Goal: Task Accomplishment & Management: Manage account settings

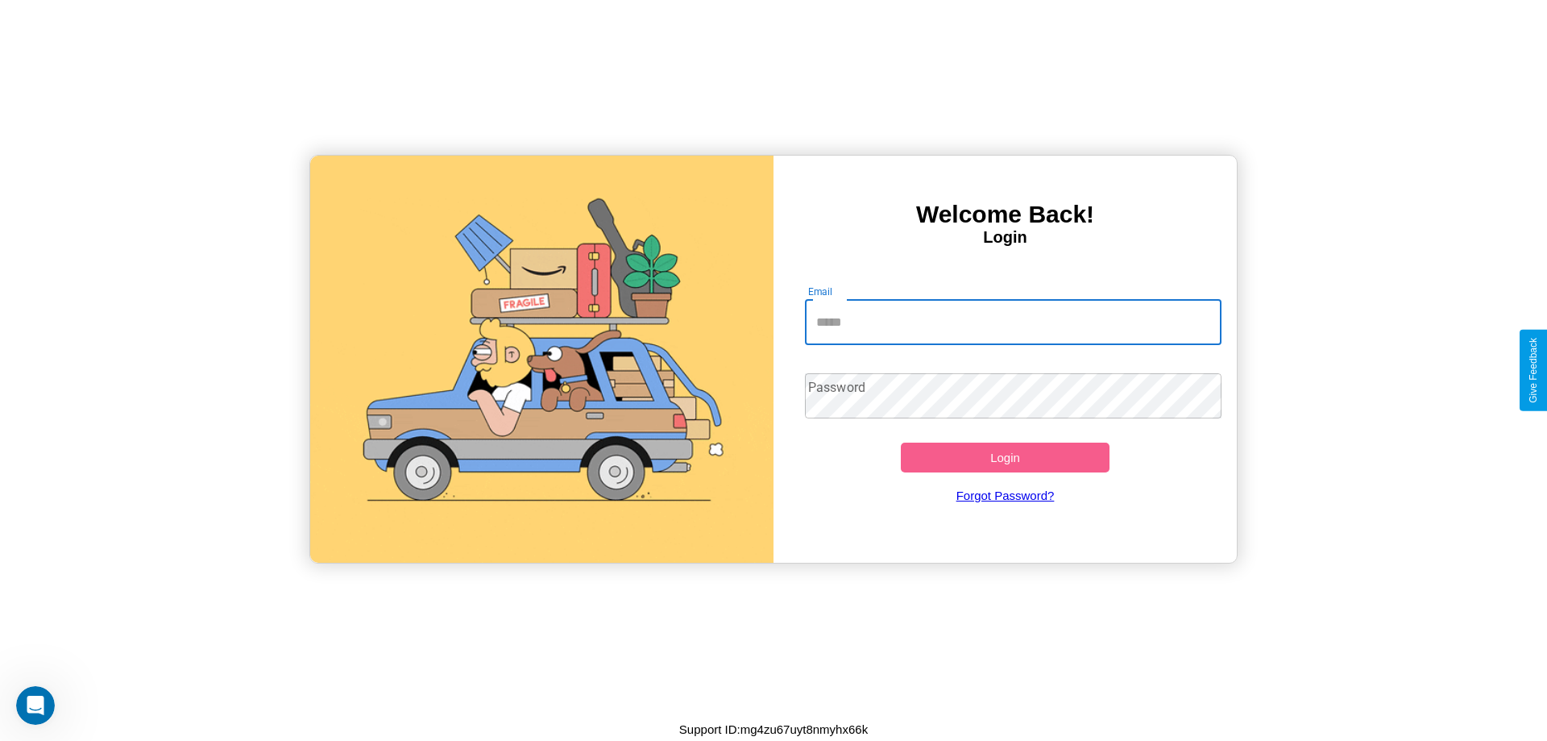
click at [1013, 322] on input "Email" at bounding box center [1013, 322] width 417 height 45
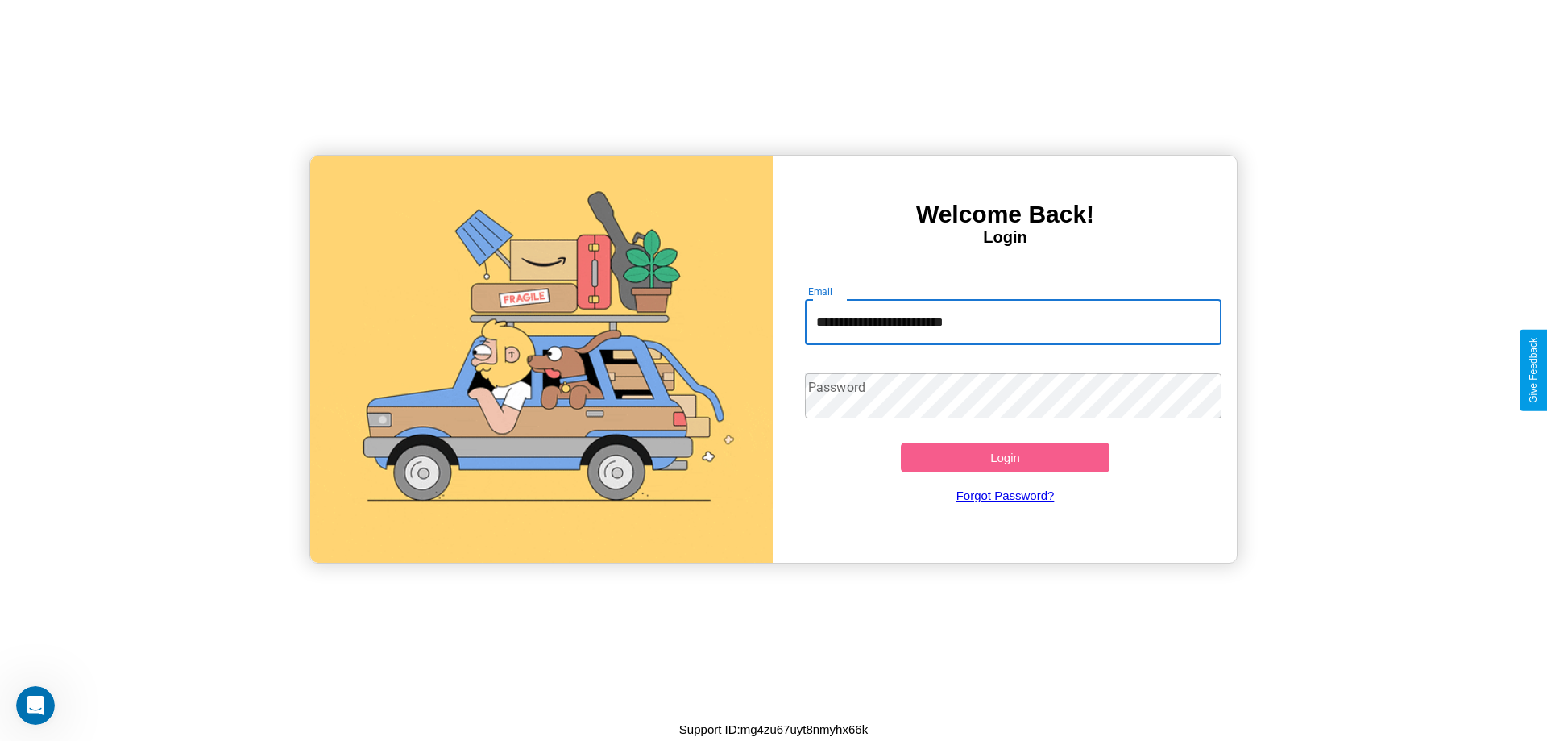
type input "**********"
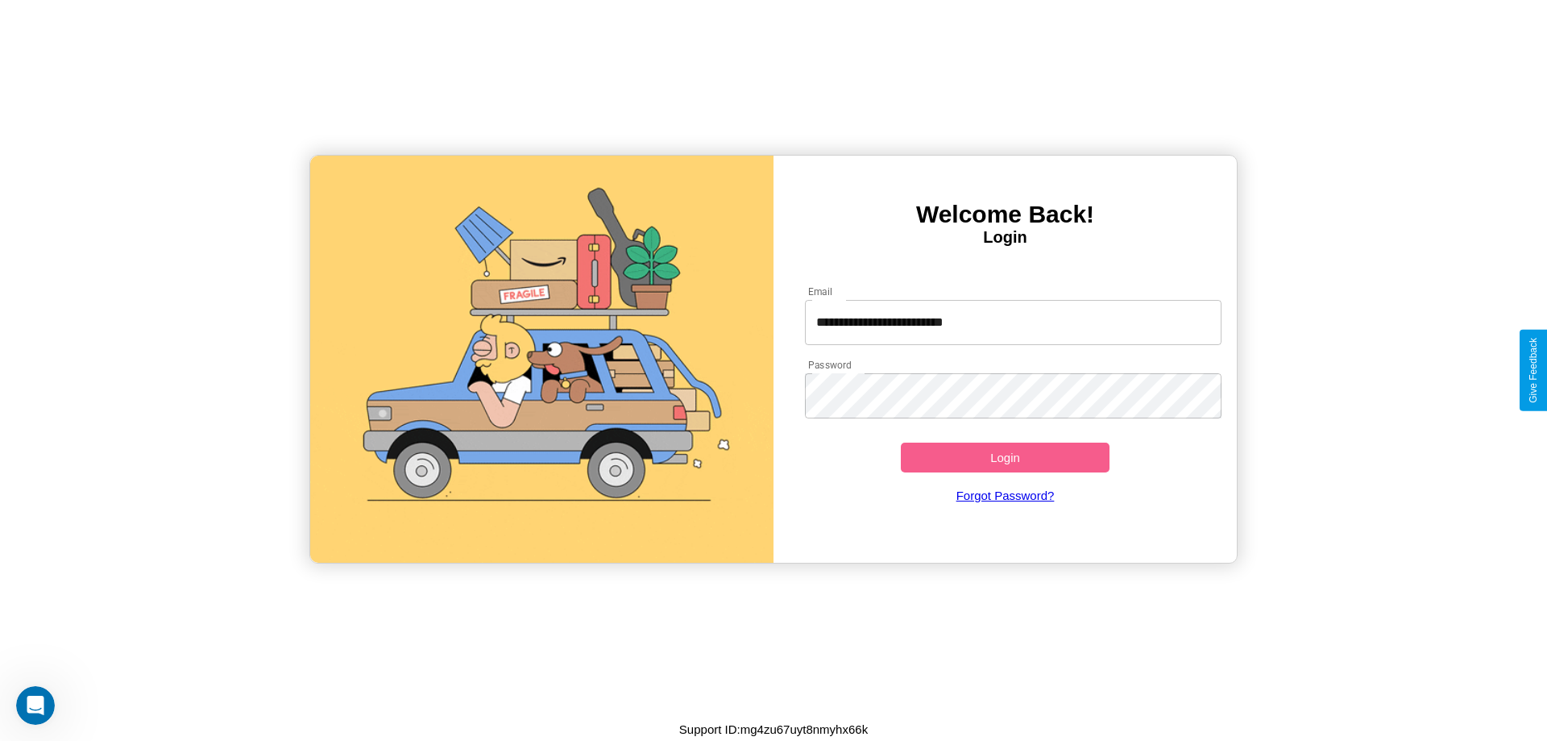
click at [1005, 457] on button "Login" at bounding box center [1005, 457] width 209 height 30
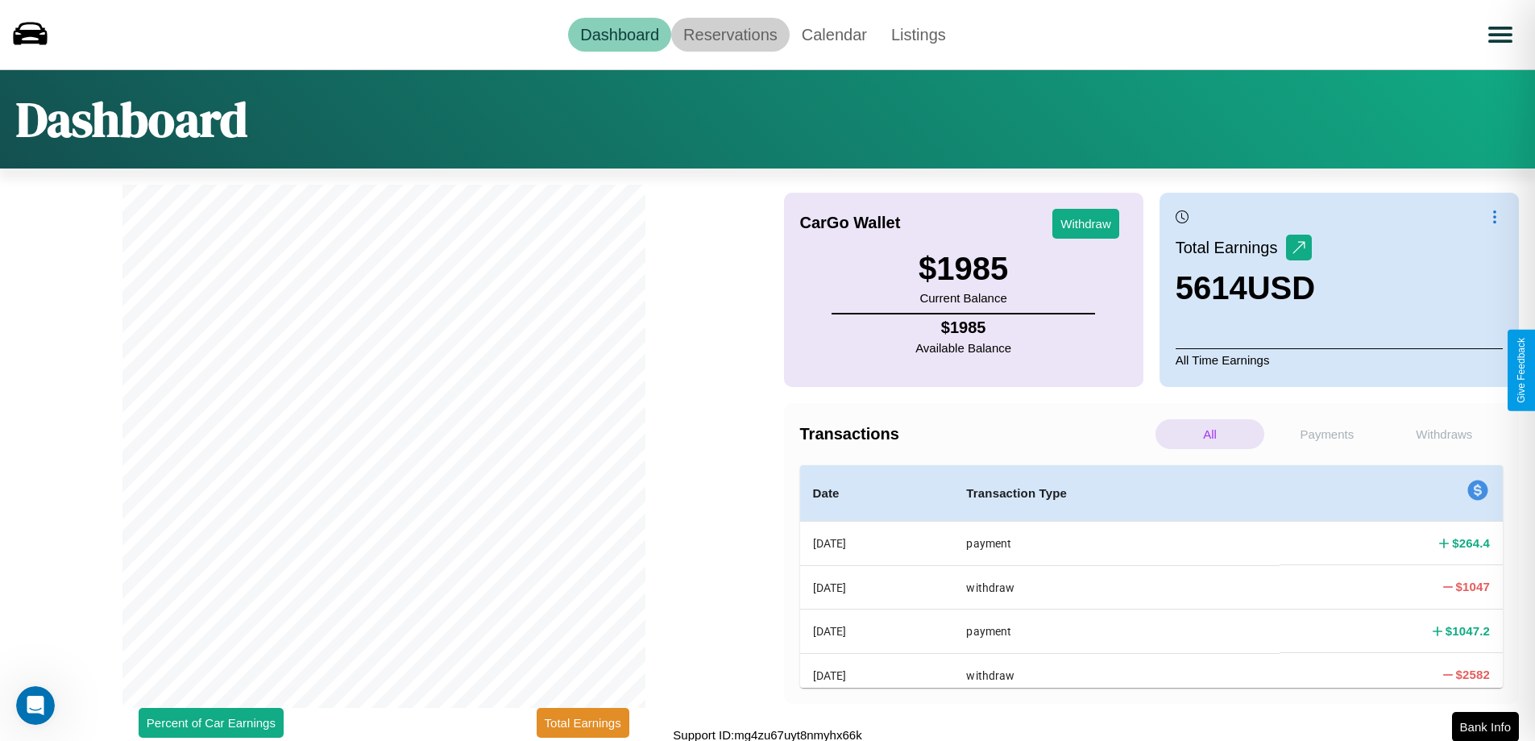
click at [730, 34] on link "Reservations" at bounding box center [730, 35] width 118 height 34
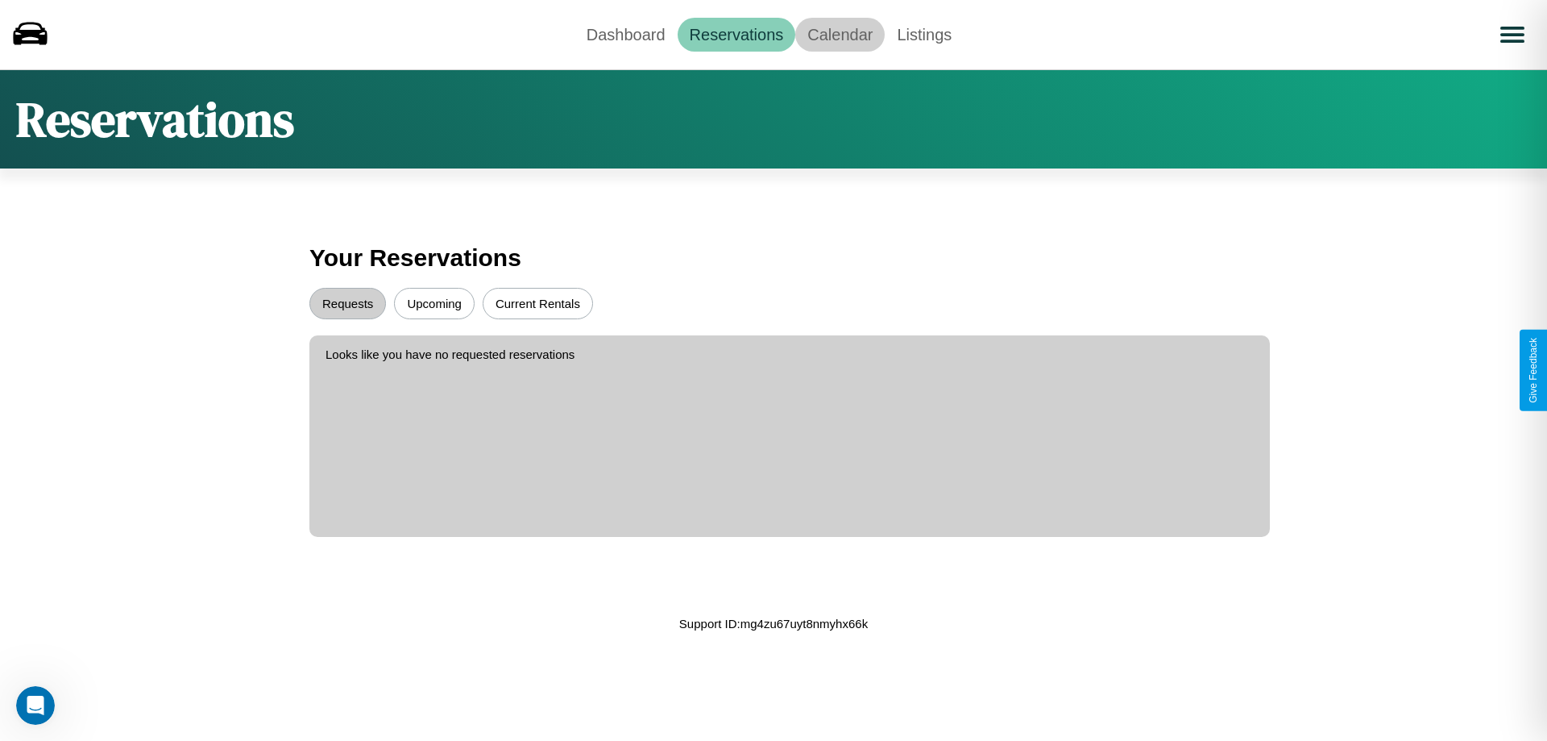
click at [840, 34] on link "Calendar" at bounding box center [839, 35] width 89 height 34
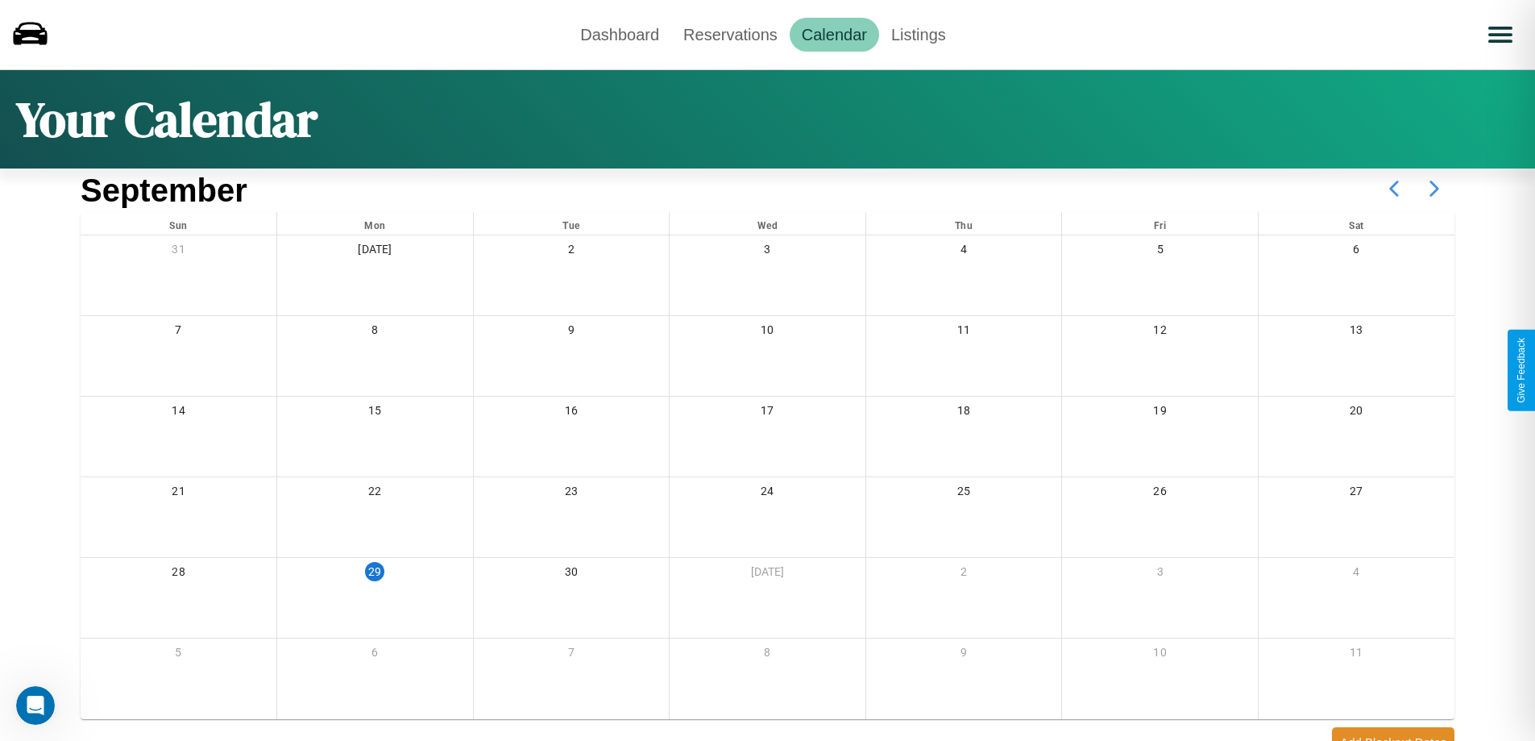
click at [1434, 189] on icon at bounding box center [1434, 188] width 40 height 40
click at [620, 34] on link "Dashboard" at bounding box center [619, 35] width 103 height 34
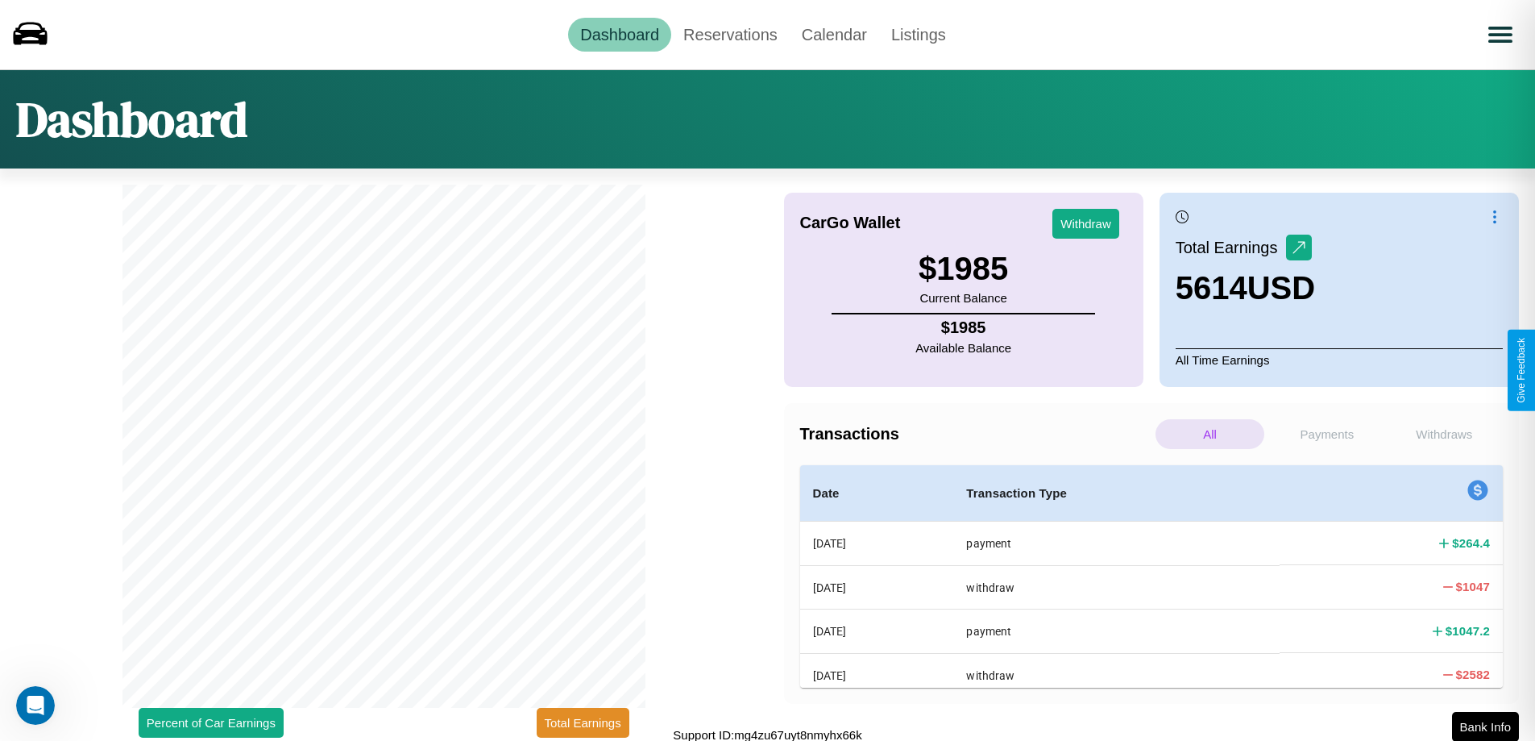
scroll to position [5, 0]
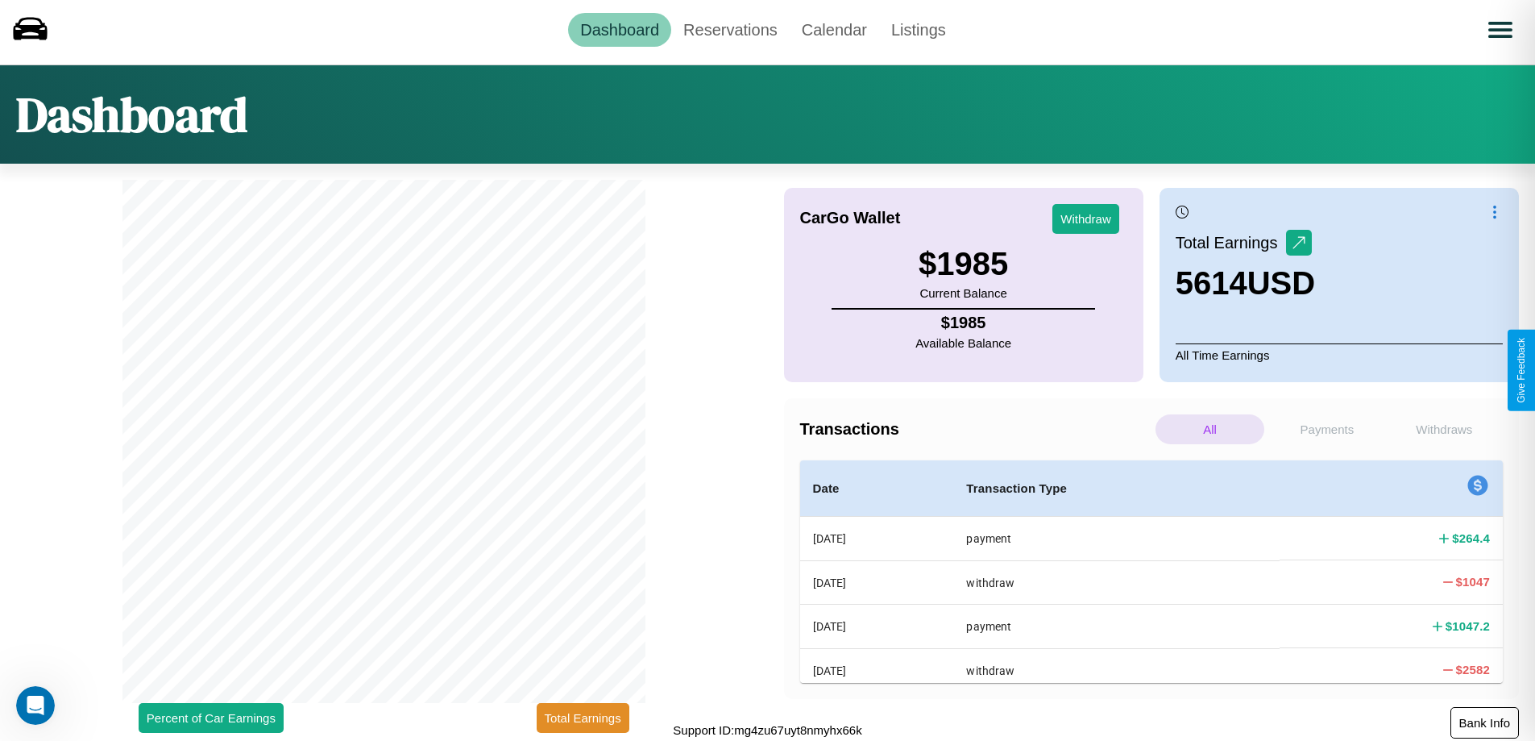
click at [1484, 722] on button "Bank Info" at bounding box center [1484, 722] width 68 height 31
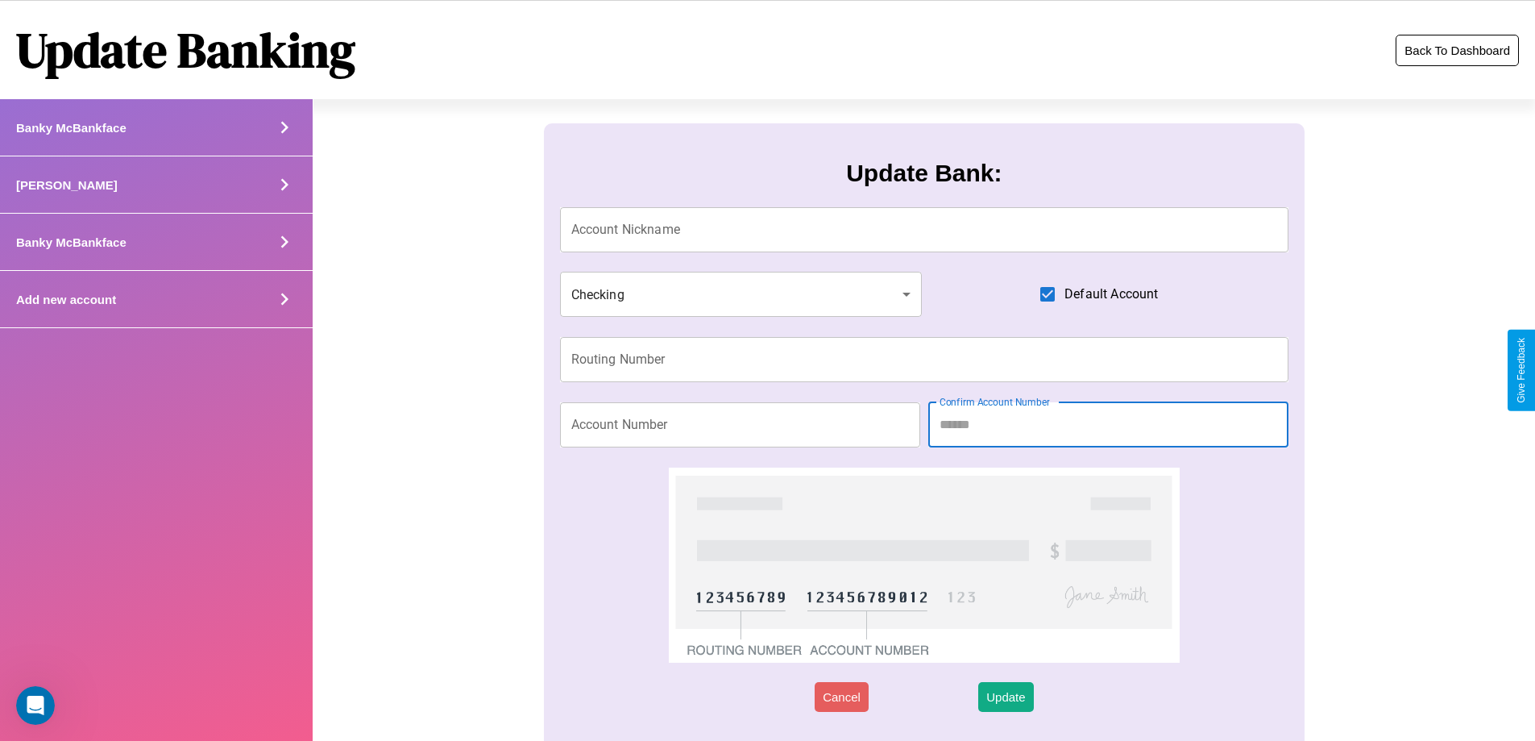
click at [1457, 50] on button "Back To Dashboard" at bounding box center [1457, 50] width 123 height 31
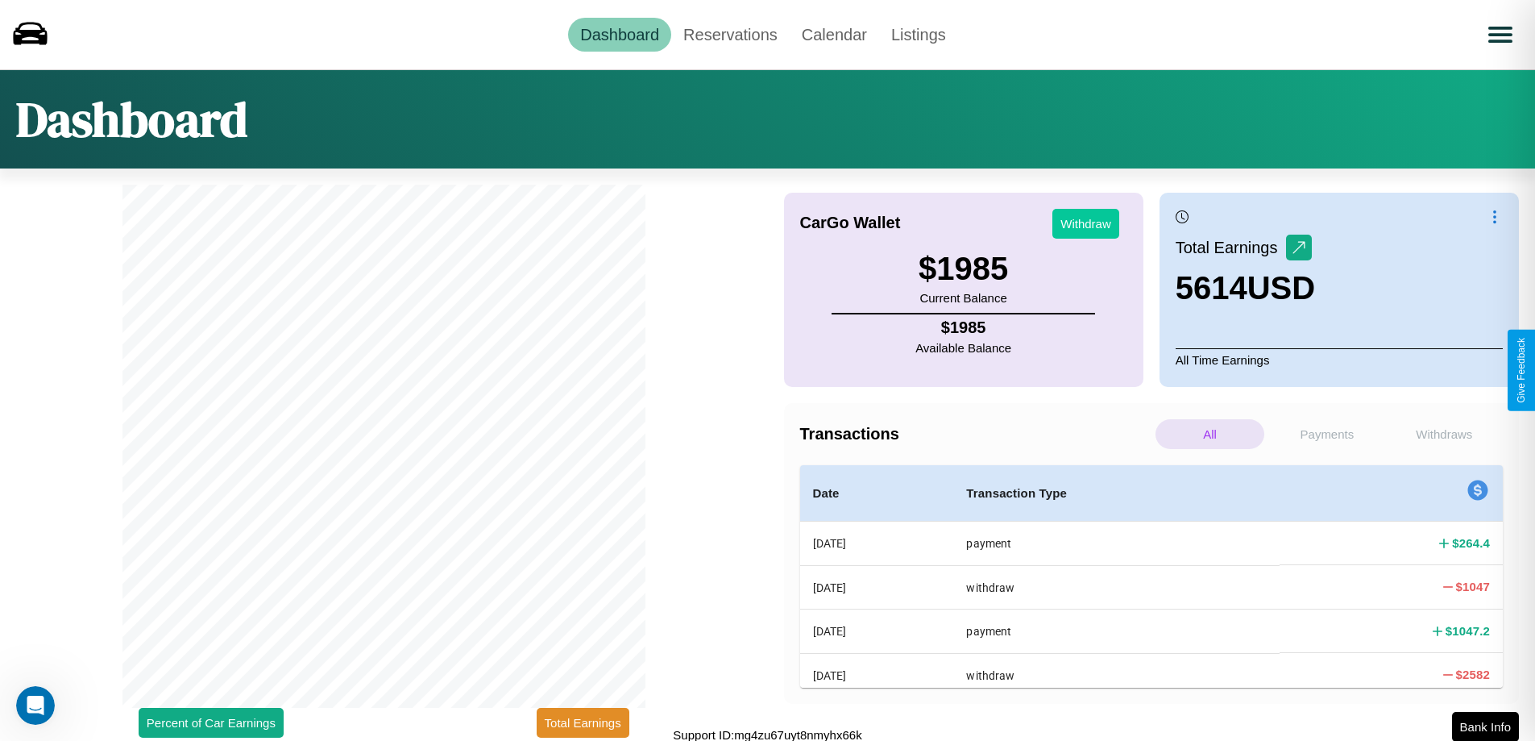
click at [1085, 223] on button "Withdraw" at bounding box center [1085, 224] width 67 height 30
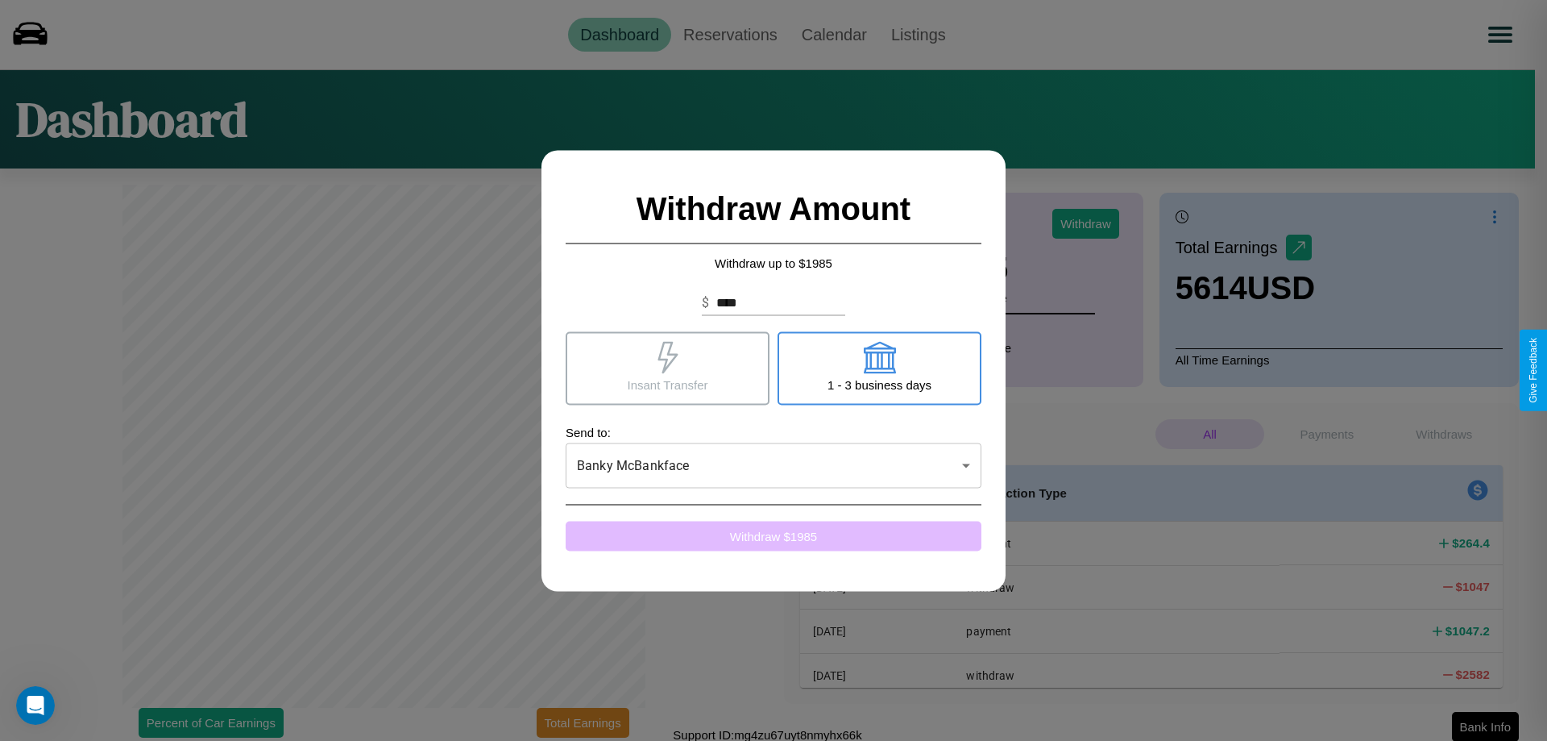
click at [774, 535] on button "Withdraw $ 1985" at bounding box center [774, 536] width 416 height 30
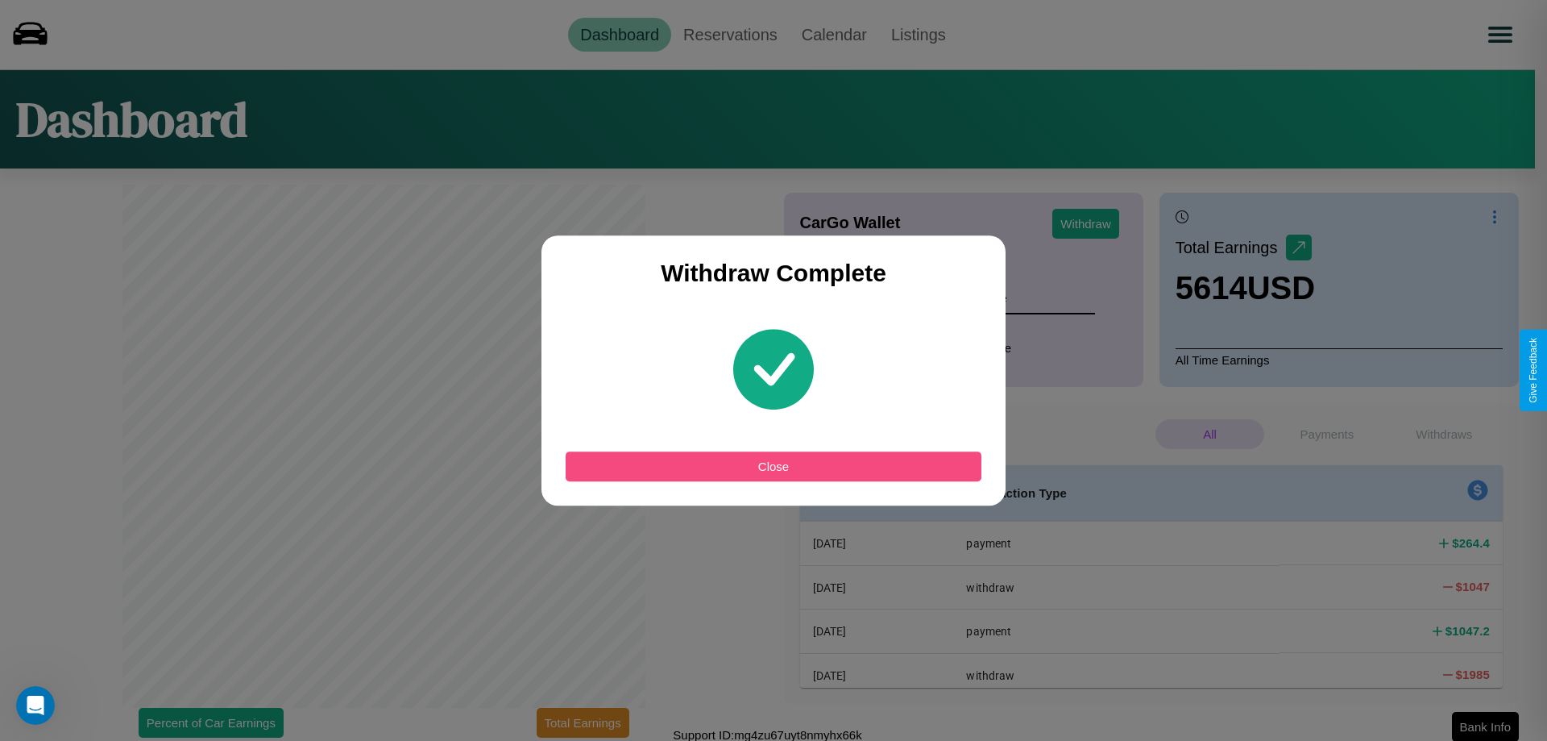
click at [774, 466] on button "Close" at bounding box center [774, 466] width 416 height 30
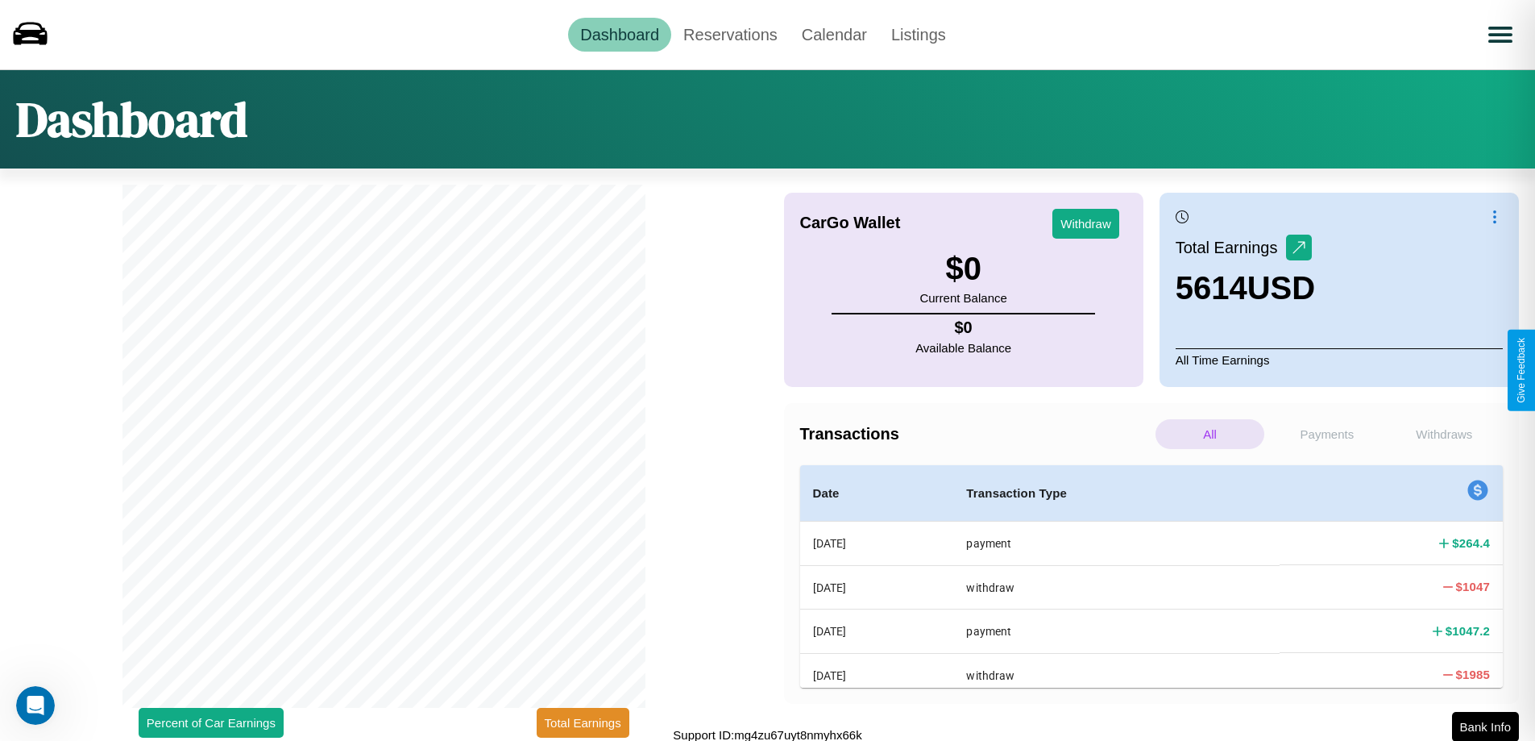
click at [1444, 434] on p "Withdraws" at bounding box center [1444, 434] width 109 height 30
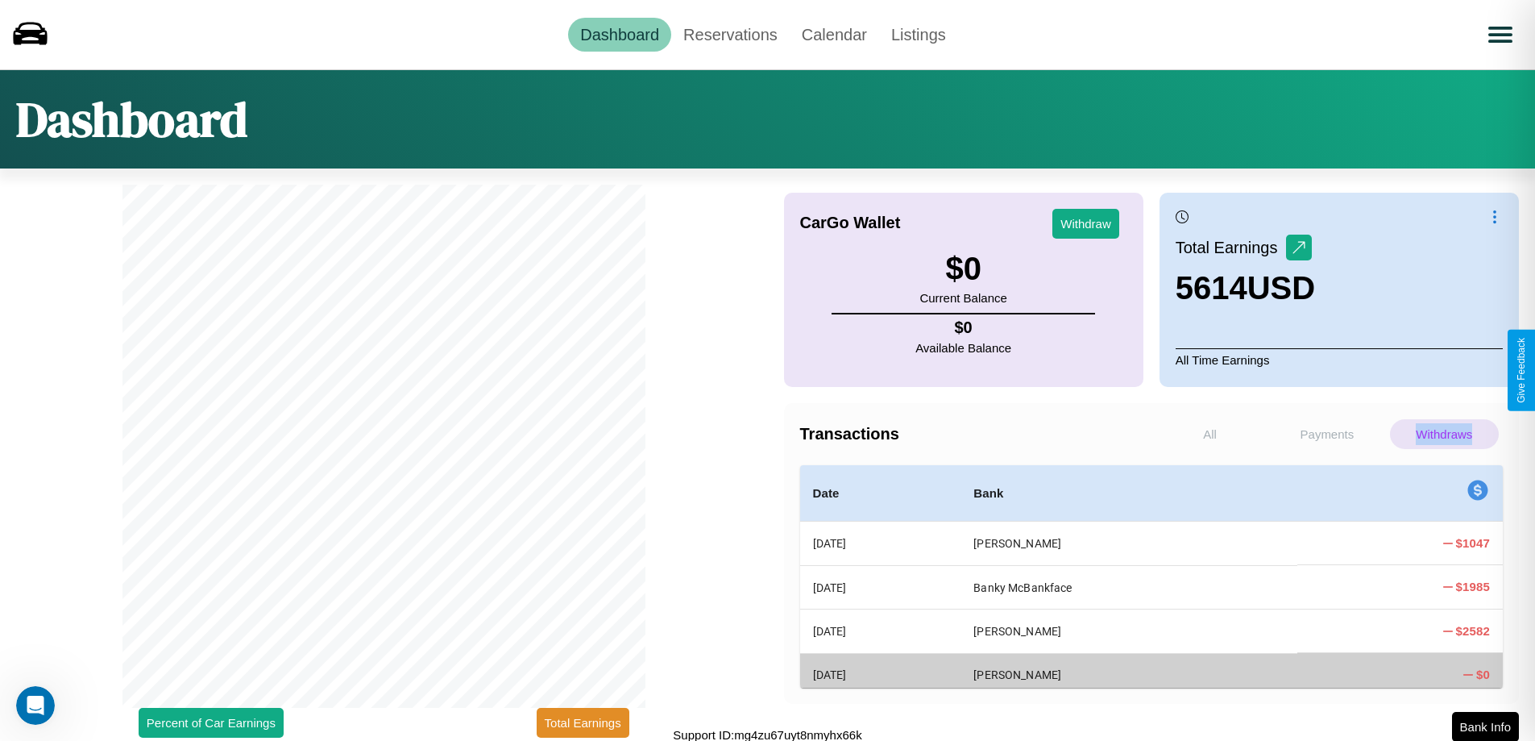
click at [1444, 434] on p "Withdraws" at bounding box center [1444, 434] width 109 height 30
click at [1326, 434] on p "Payments" at bounding box center [1326, 434] width 109 height 30
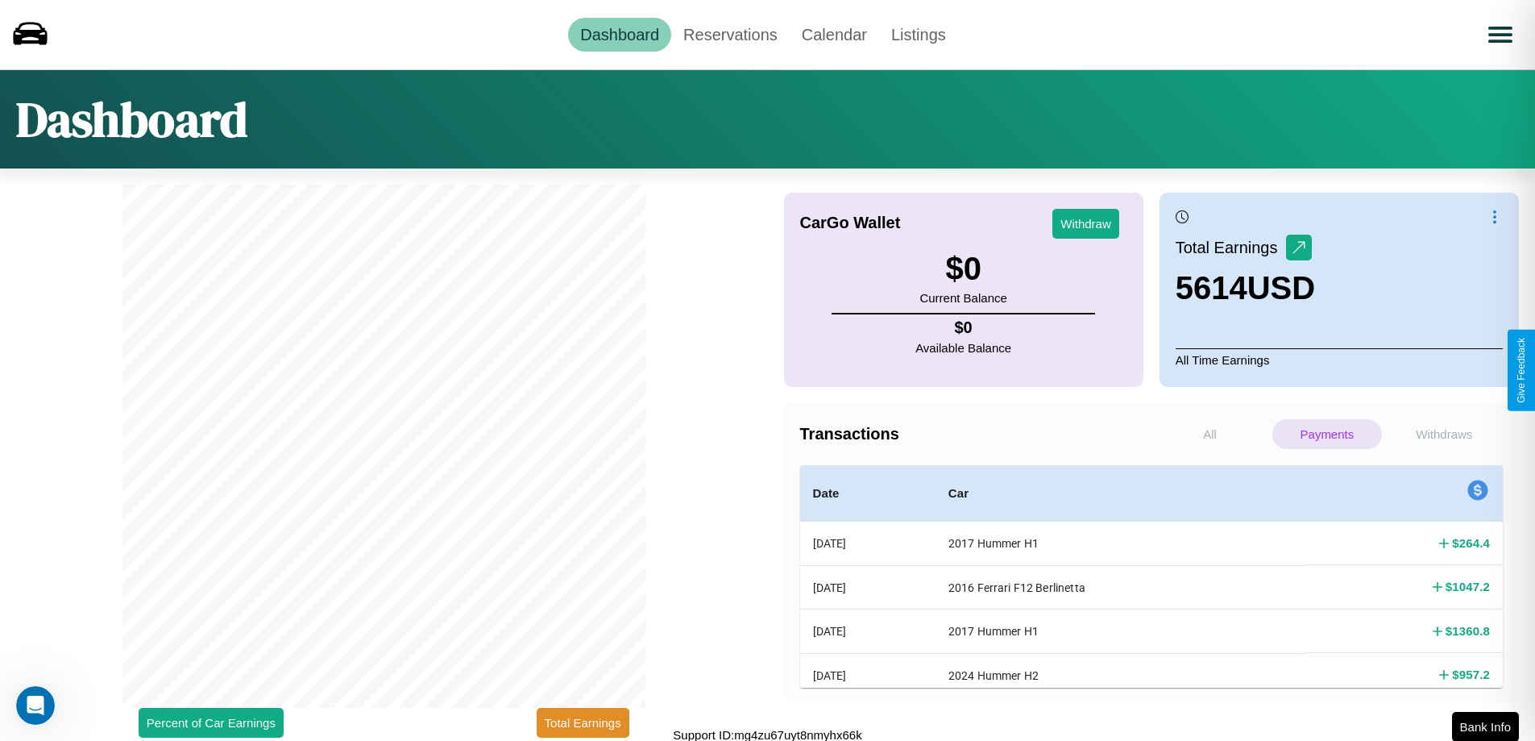
click at [1209, 434] on p "All" at bounding box center [1209, 434] width 109 height 30
click at [1444, 434] on p "Withdraws" at bounding box center [1444, 434] width 109 height 30
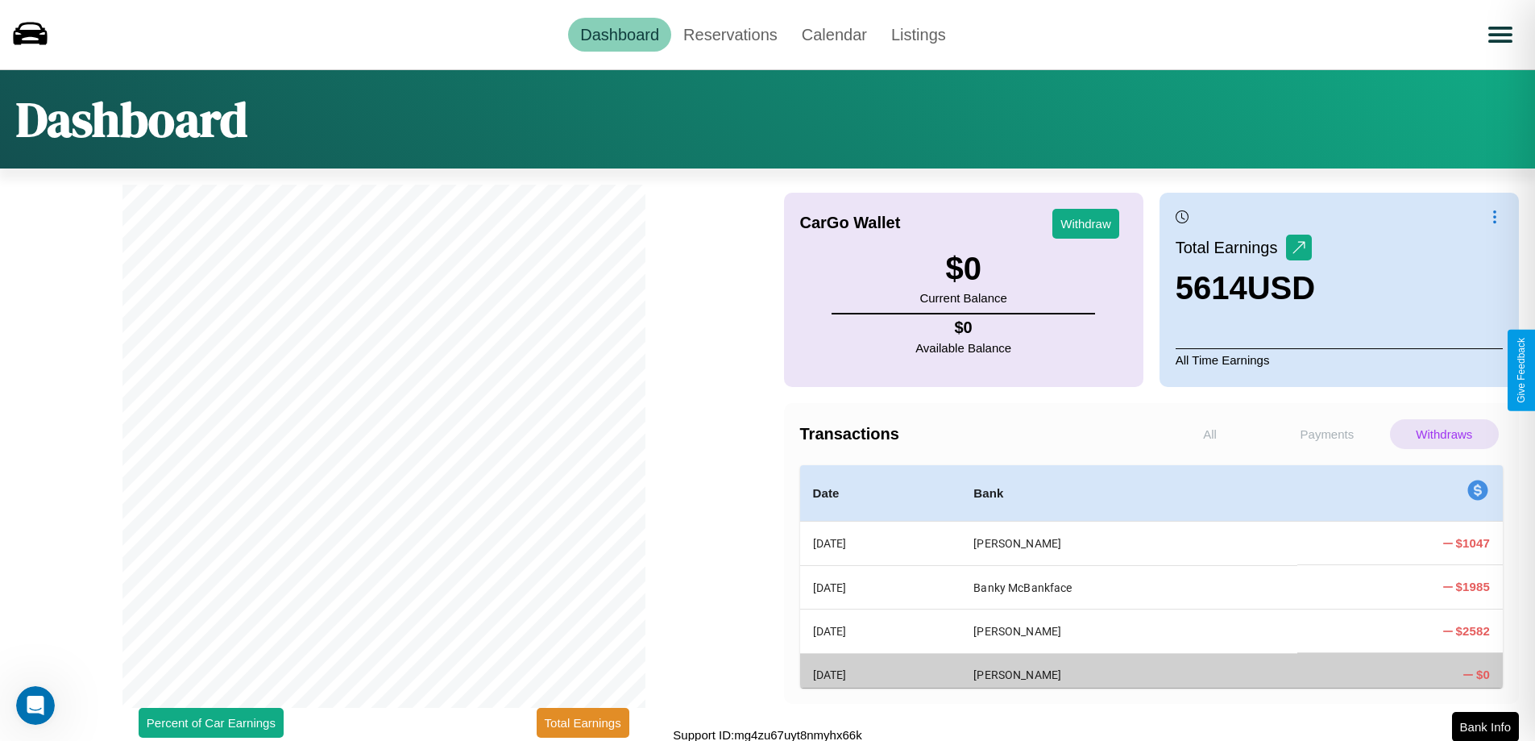
click at [1326, 434] on p "Payments" at bounding box center [1326, 434] width 109 height 30
